Goal: Task Accomplishment & Management: Manage account settings

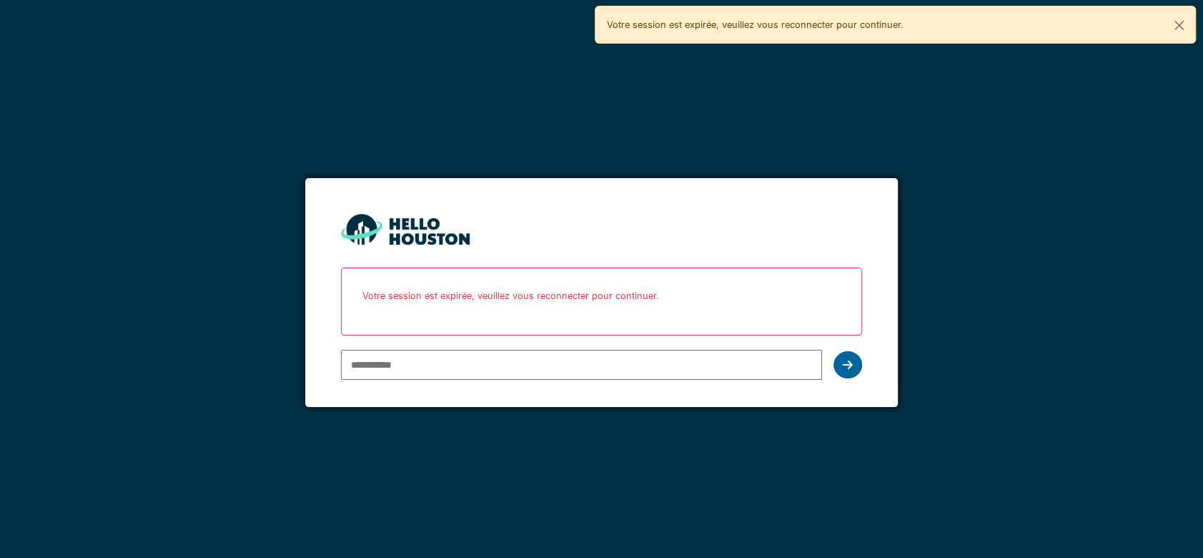
type input "**********"
click at [844, 362] on icon at bounding box center [848, 364] width 10 height 11
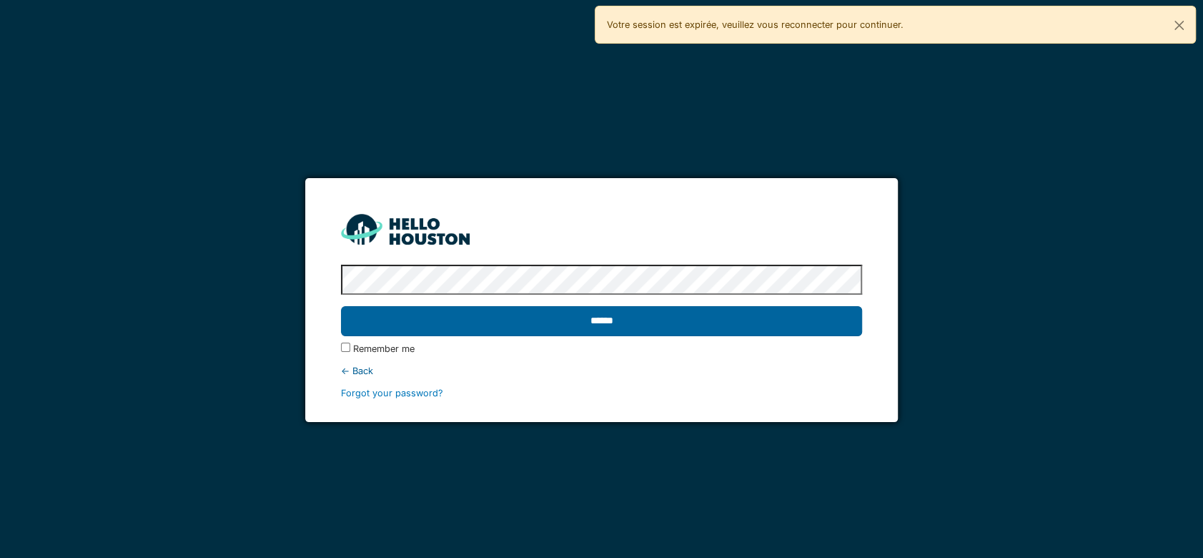
click at [612, 319] on input "******" at bounding box center [601, 321] width 521 height 30
